Goal: Task Accomplishment & Management: Use online tool/utility

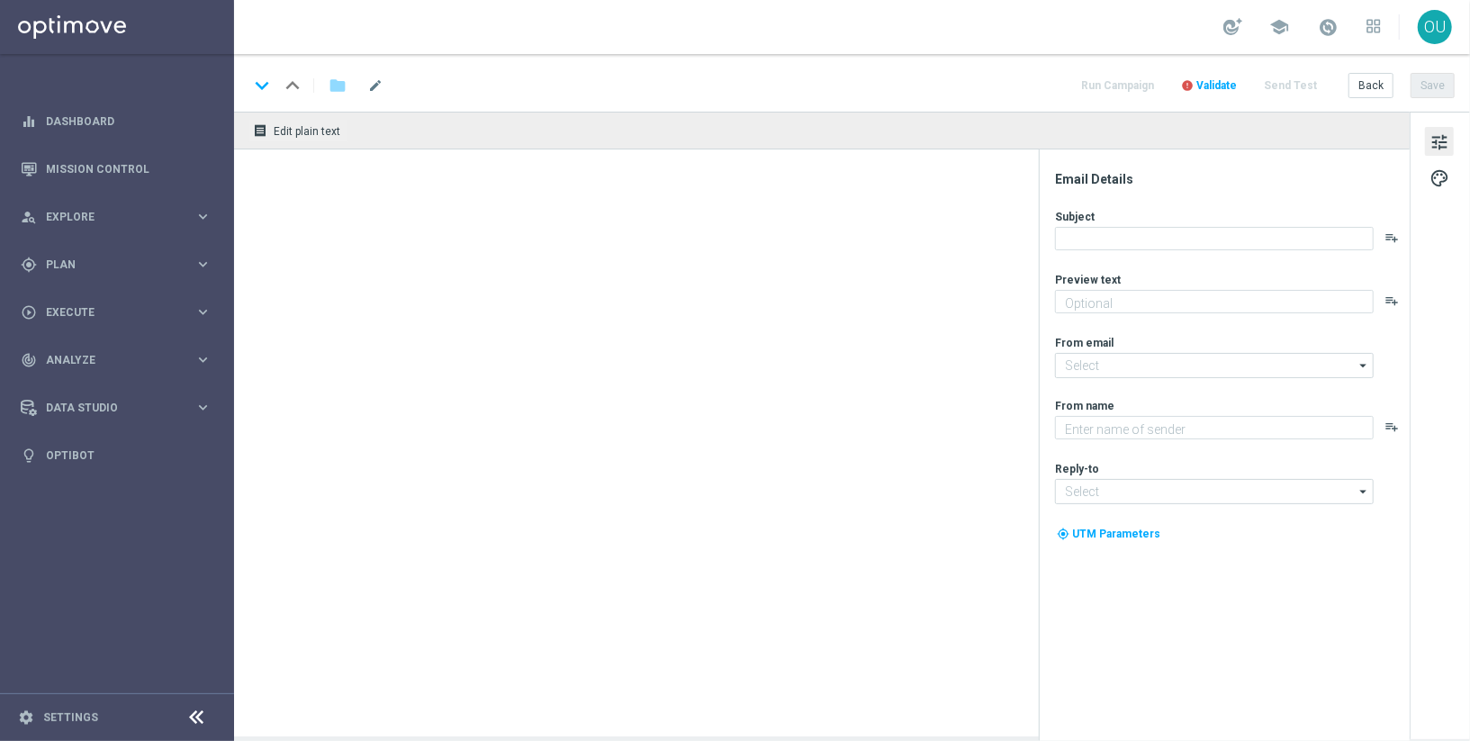
type textarea "Ganhe até R$ 1.000 em nosso torneiro mega slots!"
type textarea "Lottoland"
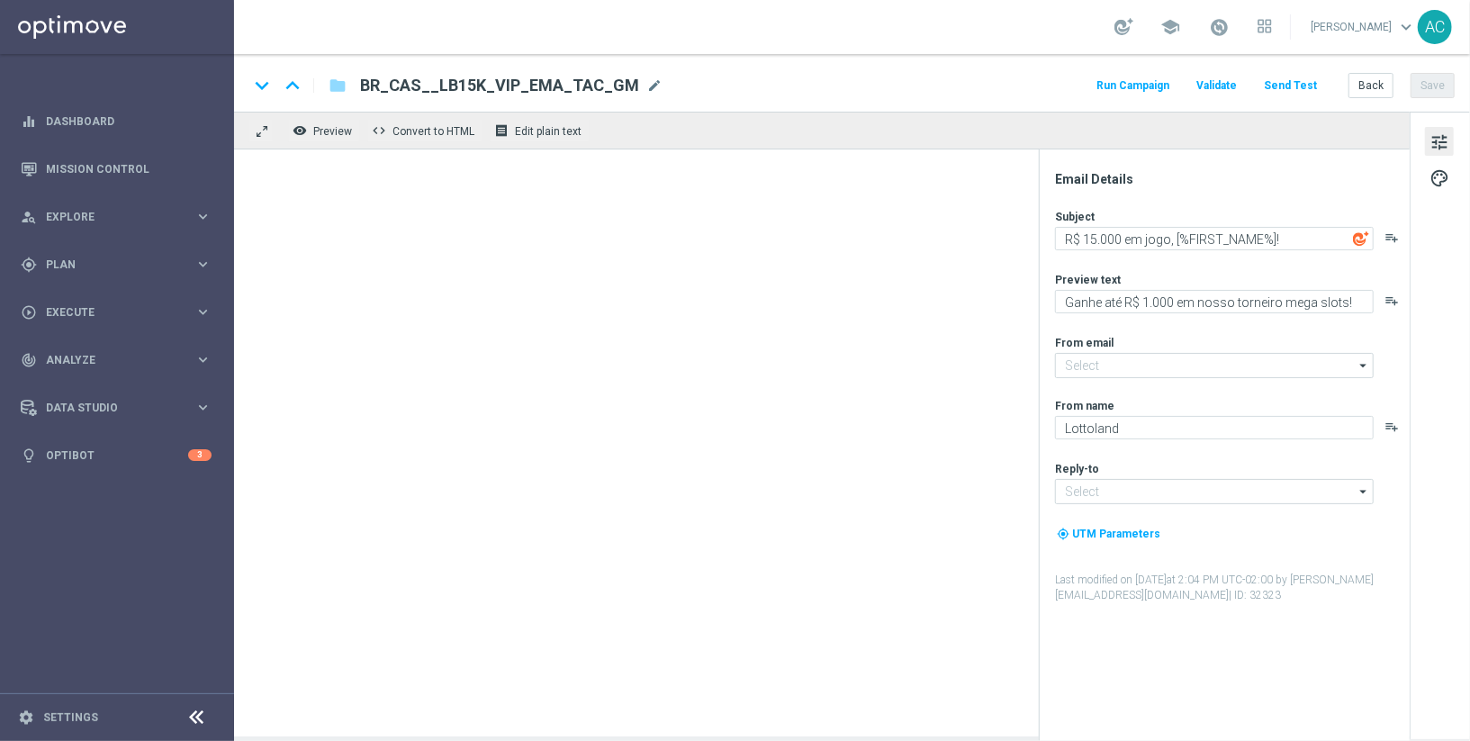
type input "[EMAIL_ADDRESS][DOMAIN_NAME]"
